Goal: Transaction & Acquisition: Purchase product/service

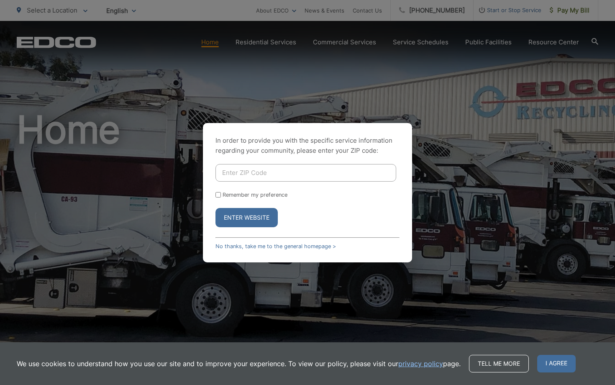
click at [275, 171] on input "Enter ZIP Code" at bounding box center [305, 173] width 181 height 18
type input "92109"
click at [253, 222] on button "Enter Website" at bounding box center [246, 217] width 62 height 19
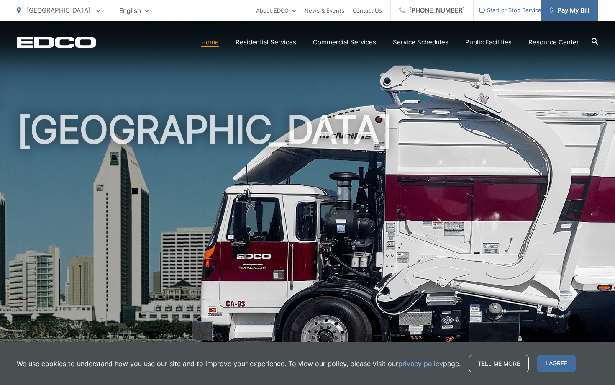
click at [580, 10] on span "Pay My Bill" at bounding box center [570, 10] width 40 height 10
